Goal: Information Seeking & Learning: Learn about a topic

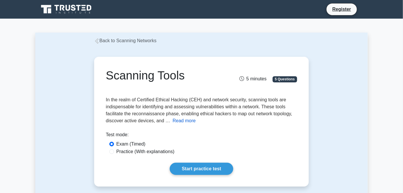
click at [182, 120] on button "Read more" at bounding box center [184, 120] width 23 height 7
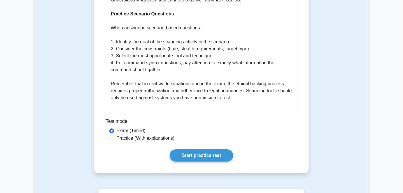
scroll to position [1271, 0]
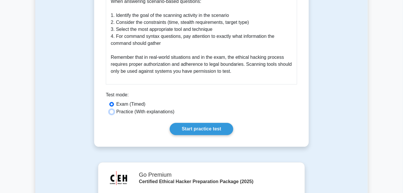
click at [111, 110] on input "Practice (With explanations)" at bounding box center [111, 112] width 5 height 5
radio input "true"
click at [196, 125] on link "Start practice test" at bounding box center [201, 129] width 63 height 12
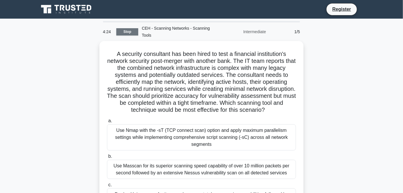
click at [127, 31] on link "Stop" at bounding box center [127, 31] width 22 height 7
